Goal: Find specific page/section: Find specific page/section

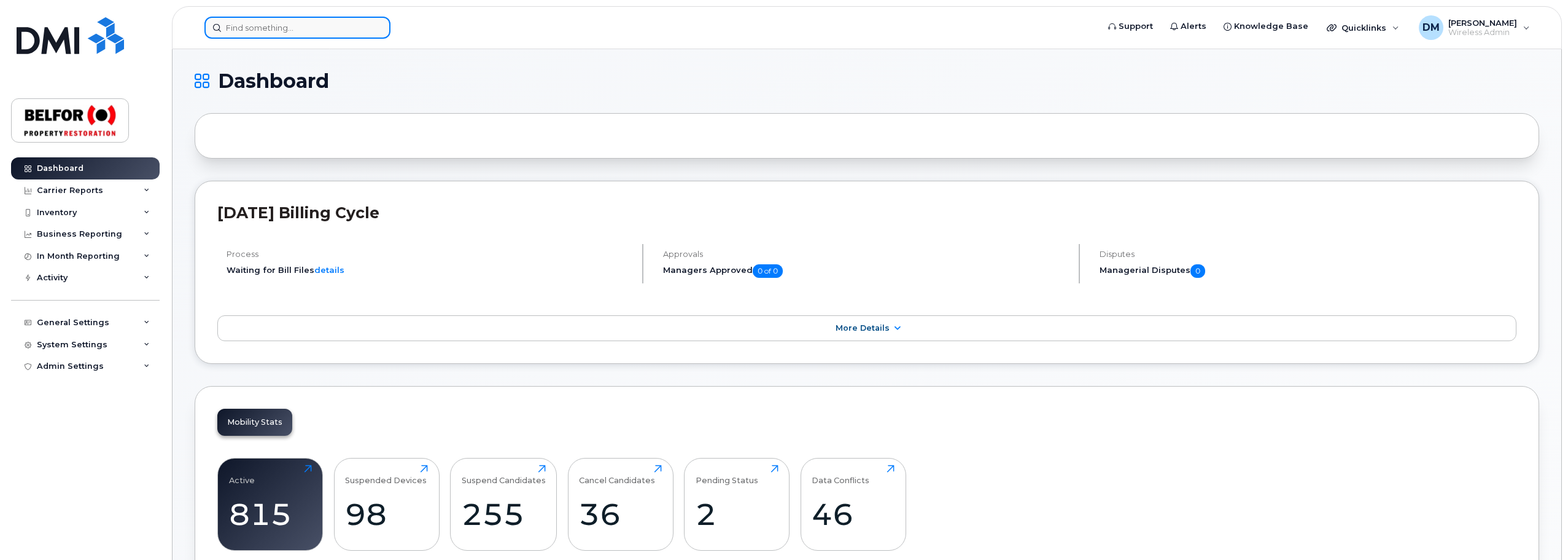
click at [272, 28] on input at bounding box center [297, 28] width 186 height 22
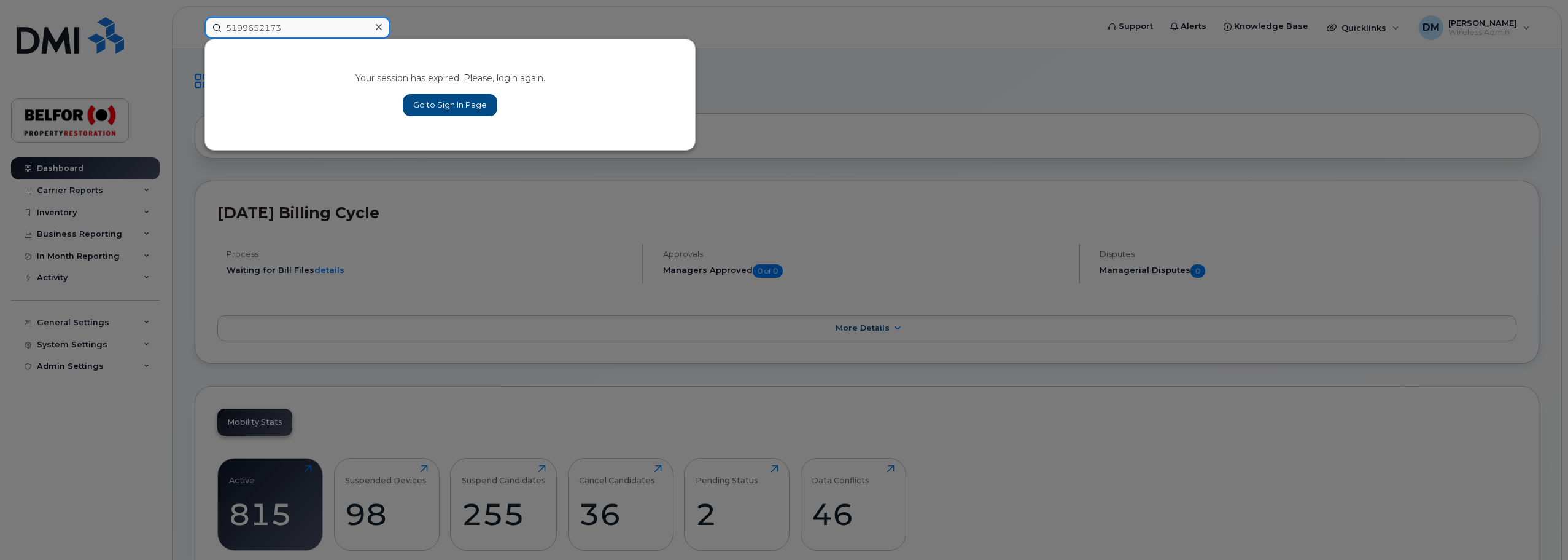
type input "5199652173"
click at [448, 100] on link "Go to Sign In Page" at bounding box center [450, 105] width 95 height 22
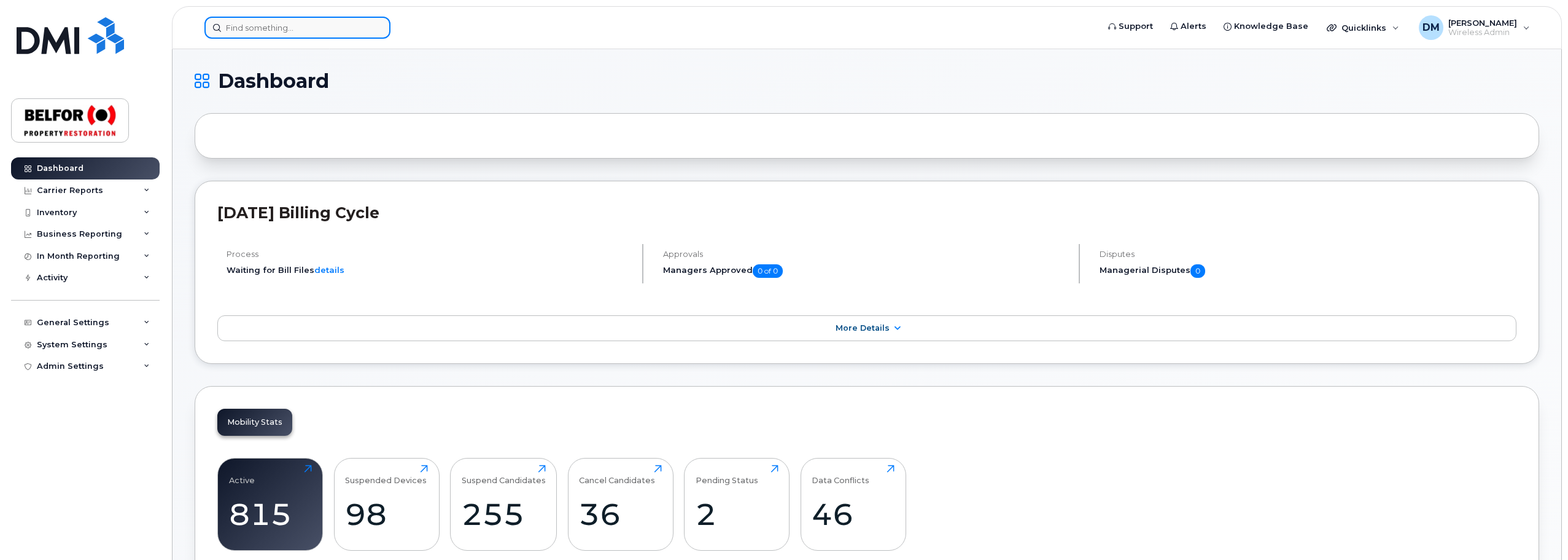
click at [251, 23] on input at bounding box center [297, 28] width 186 height 22
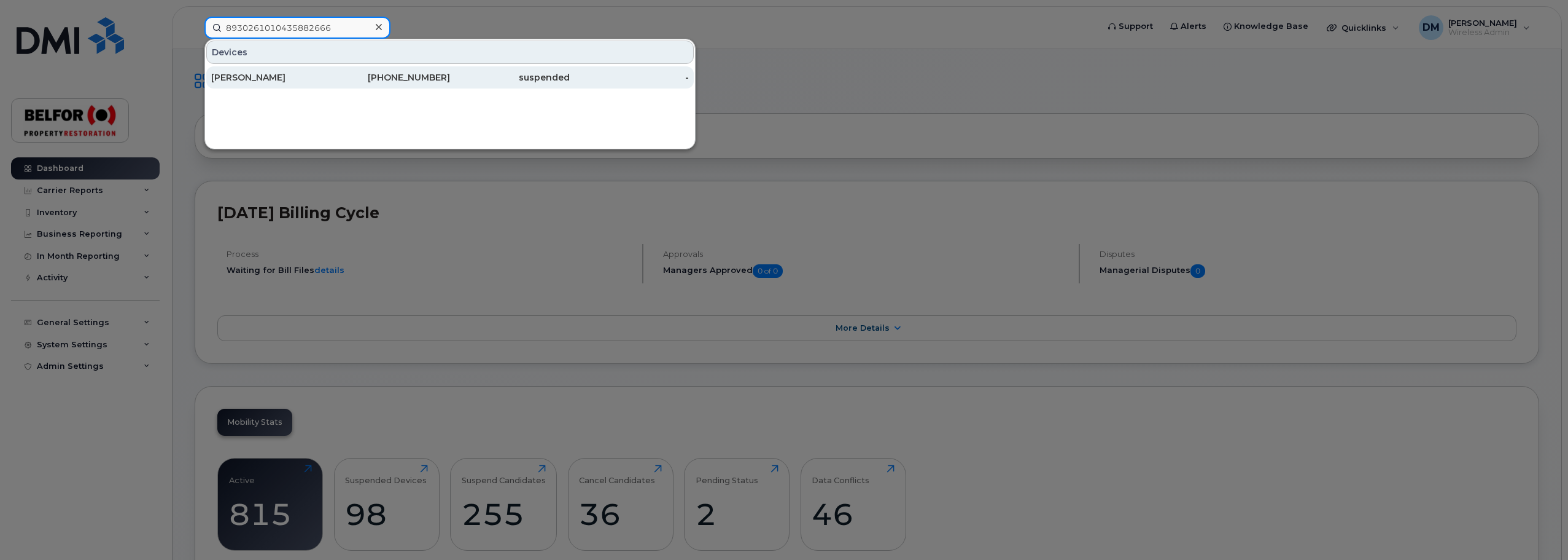
type input "8930261010435882666"
click at [274, 75] on div "[PERSON_NAME]" at bounding box center [270, 77] width 120 height 12
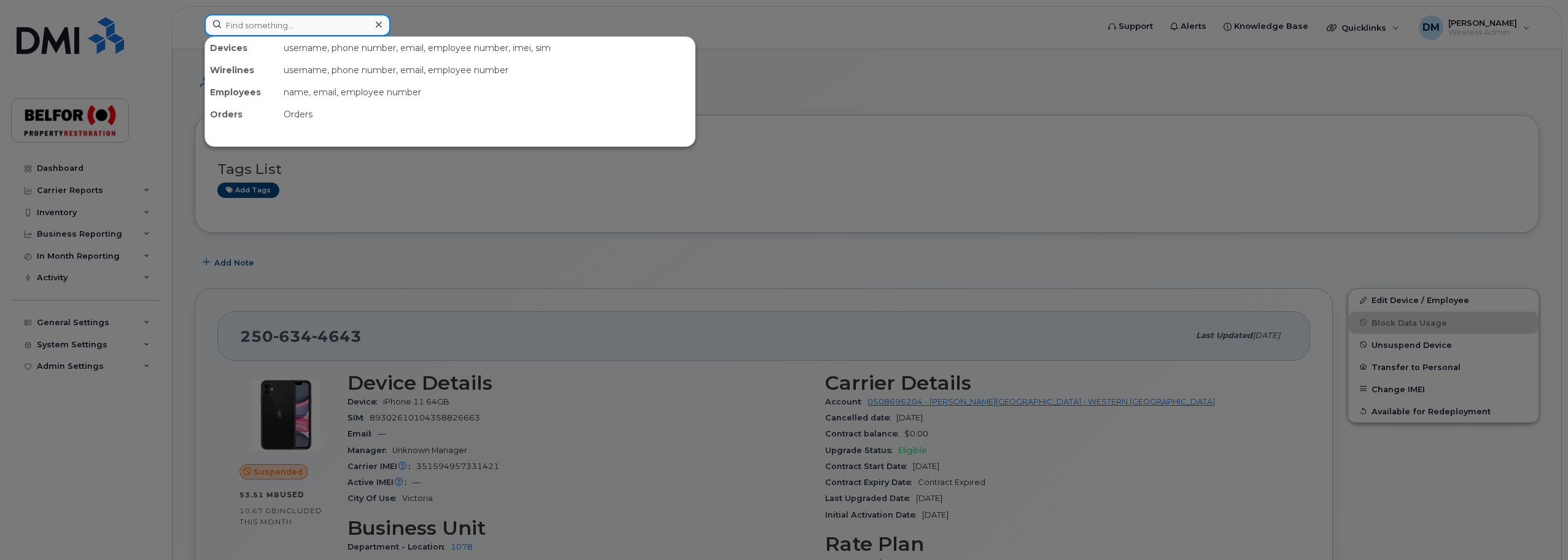
click at [229, 29] on input at bounding box center [297, 25] width 186 height 22
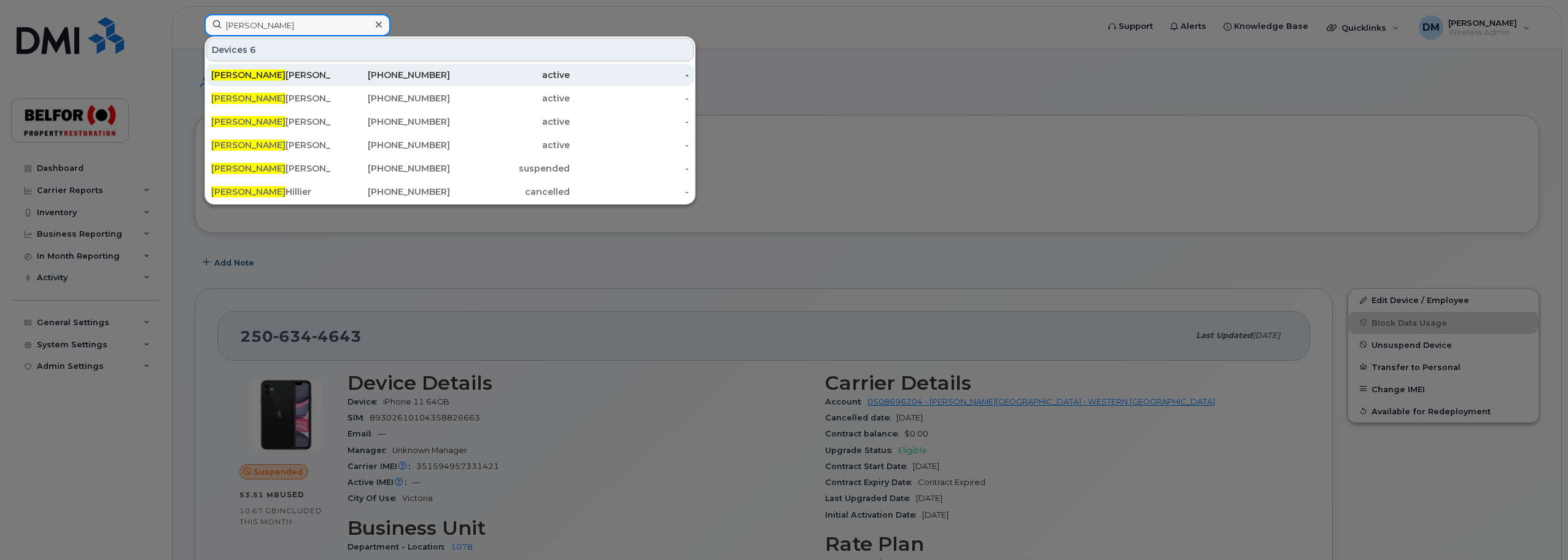
type input "[PERSON_NAME]"
click at [259, 75] on div "[PERSON_NAME]" at bounding box center [270, 74] width 120 height 12
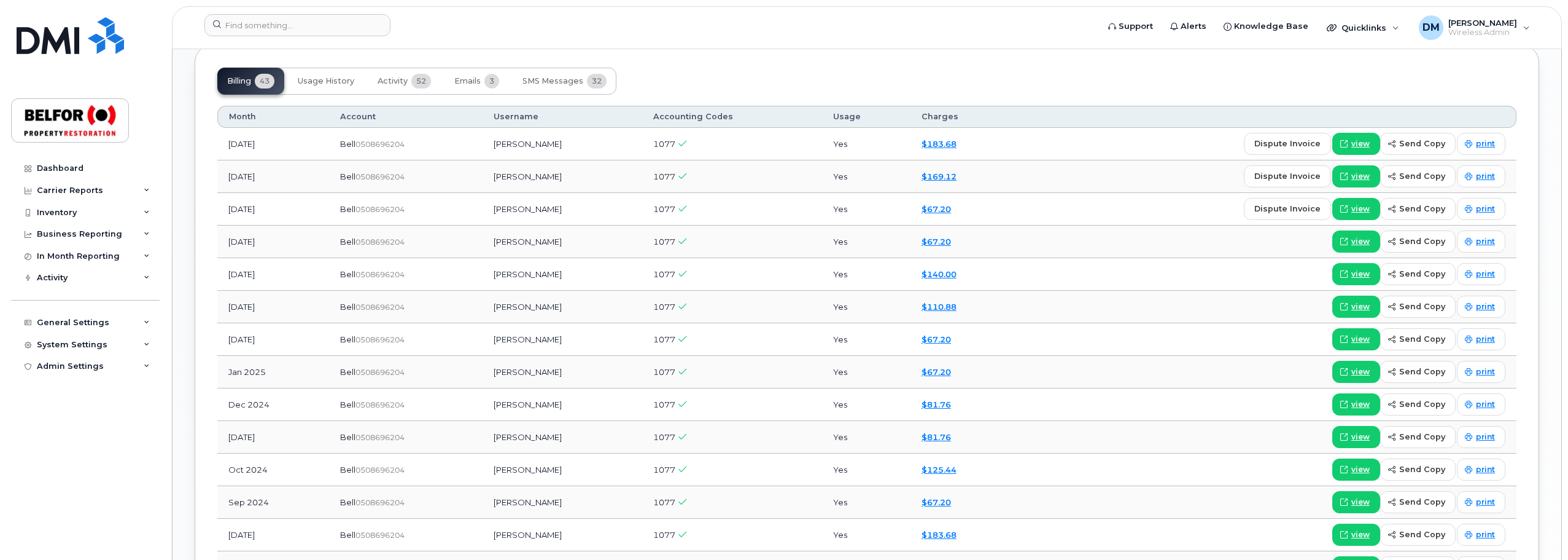
scroll to position [840, 0]
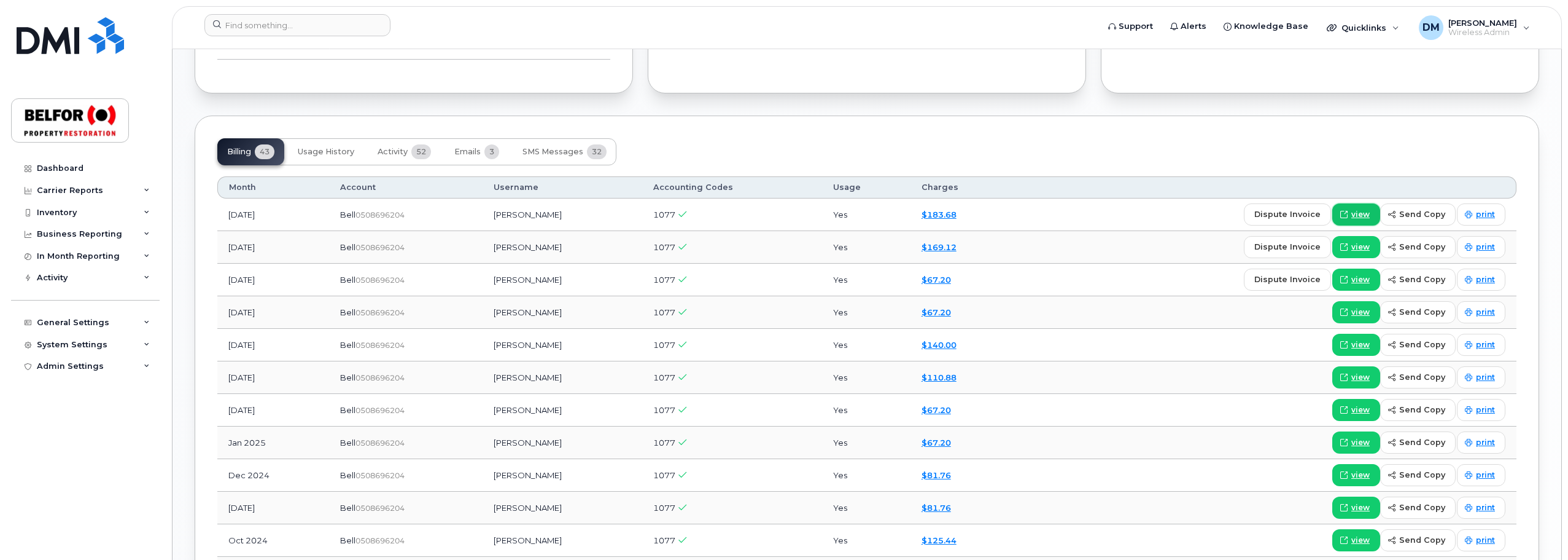
click at [1363, 215] on span "view" at bounding box center [1360, 215] width 19 height 11
click at [1365, 215] on span "view" at bounding box center [1360, 215] width 19 height 11
click at [1369, 246] on span "view" at bounding box center [1360, 247] width 19 height 11
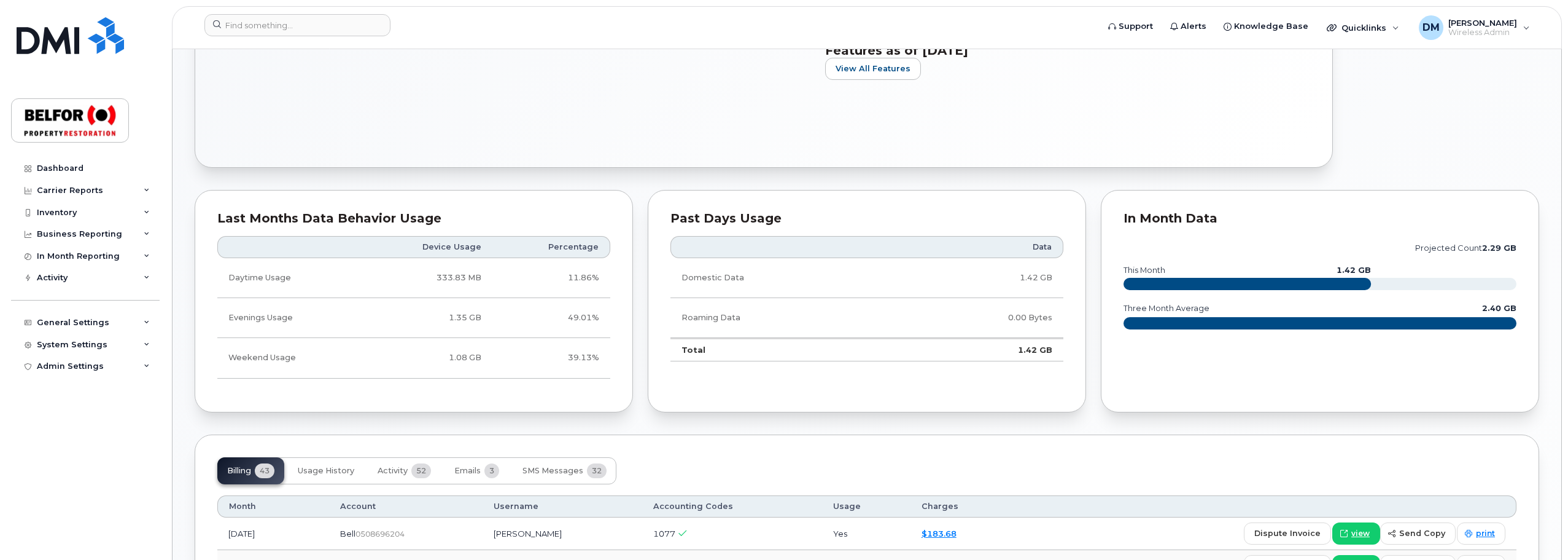
scroll to position [656, 0]
